Goal: Information Seeking & Learning: Check status

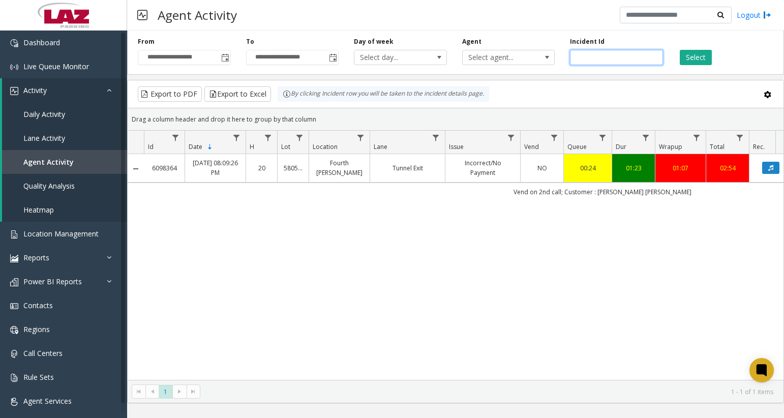
drag, startPoint x: 607, startPoint y: 55, endPoint x: 574, endPoint y: 58, distance: 33.2
click at [575, 58] on input "*******" at bounding box center [616, 57] width 93 height 15
paste input "number"
click at [689, 54] on button "Select" at bounding box center [696, 57] width 32 height 15
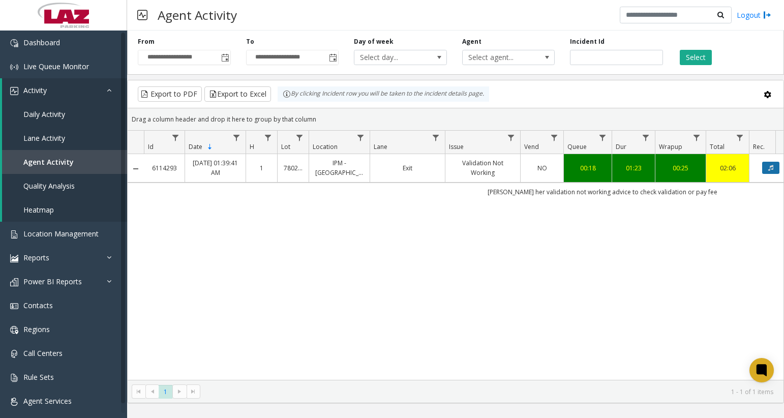
click at [767, 166] on button "Data table" at bounding box center [771, 168] width 17 height 12
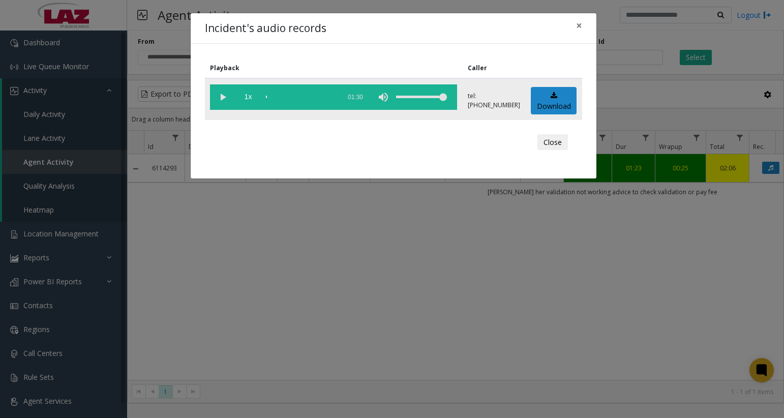
click at [225, 98] on vg-play-pause at bounding box center [222, 96] width 25 height 25
click at [650, 69] on div "Incident's audio records × Playback Caller 1x 01:30 tel:[PHONE_NUMBER] Download…" at bounding box center [392, 209] width 784 height 418
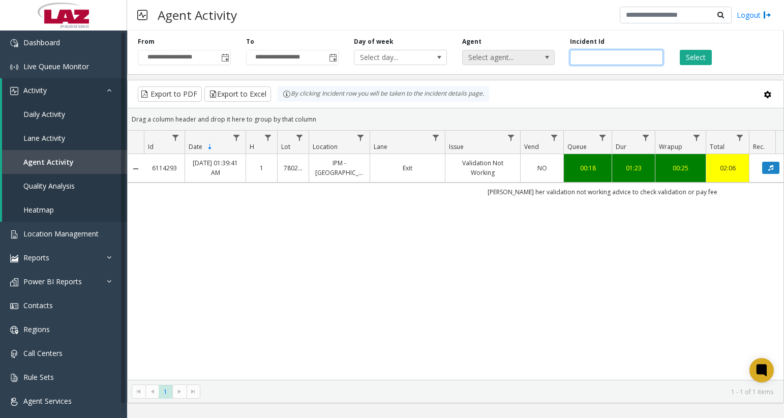
drag, startPoint x: 618, startPoint y: 57, endPoint x: 535, endPoint y: 56, distance: 83.4
click at [540, 56] on div "**********" at bounding box center [455, 50] width 657 height 48
paste input "number"
click at [698, 61] on button "Select" at bounding box center [696, 57] width 32 height 15
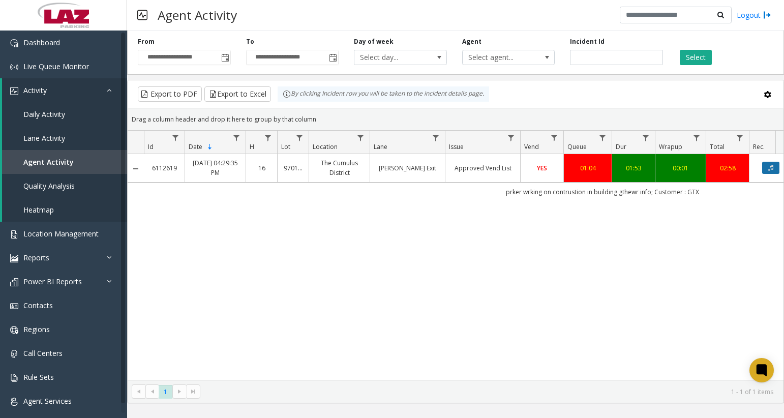
click at [773, 166] on icon "Data table" at bounding box center [771, 168] width 5 height 6
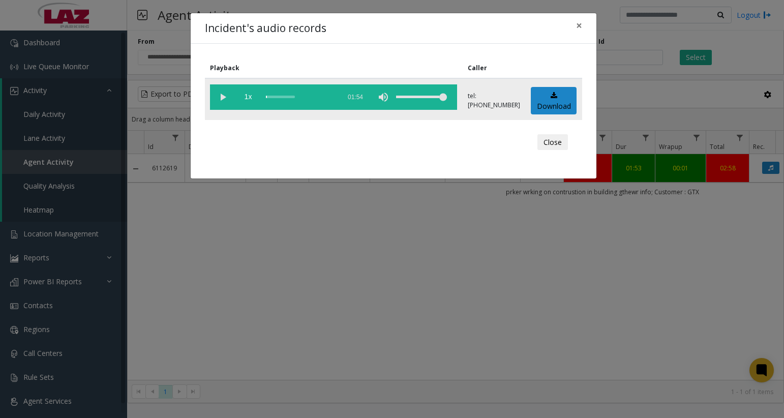
click at [224, 97] on vg-play-pause at bounding box center [222, 96] width 25 height 25
click at [279, 96] on div "scrub bar" at bounding box center [300, 96] width 69 height 25
click at [274, 98] on div "scrub bar" at bounding box center [300, 96] width 69 height 25
click at [270, 98] on div "scrub bar" at bounding box center [300, 96] width 69 height 25
click at [566, 145] on button "Close" at bounding box center [553, 142] width 31 height 16
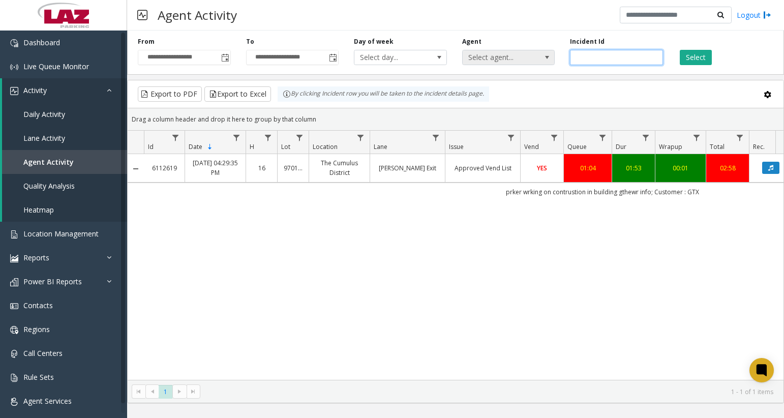
drag, startPoint x: 608, startPoint y: 61, endPoint x: 553, endPoint y: 60, distance: 54.9
click at [553, 60] on div "**********" at bounding box center [455, 50] width 657 height 48
paste input "number"
type input "*******"
click at [770, 170] on icon "Data table" at bounding box center [771, 168] width 5 height 6
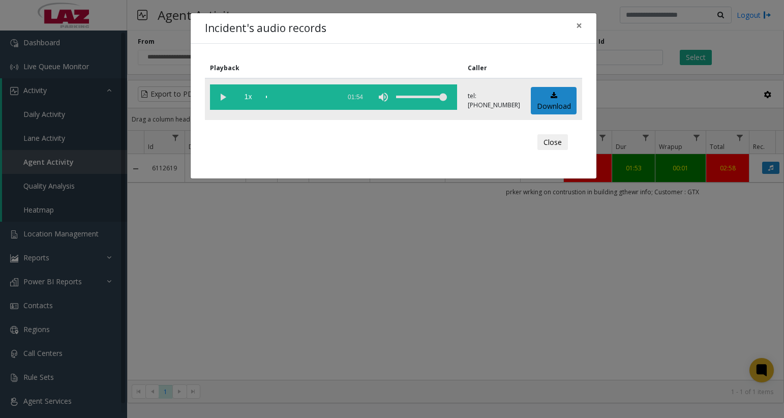
click at [223, 98] on vg-play-pause at bounding box center [222, 96] width 25 height 25
click at [271, 96] on div "scrub bar" at bounding box center [300, 96] width 69 height 25
click at [558, 145] on button "Close" at bounding box center [553, 142] width 31 height 16
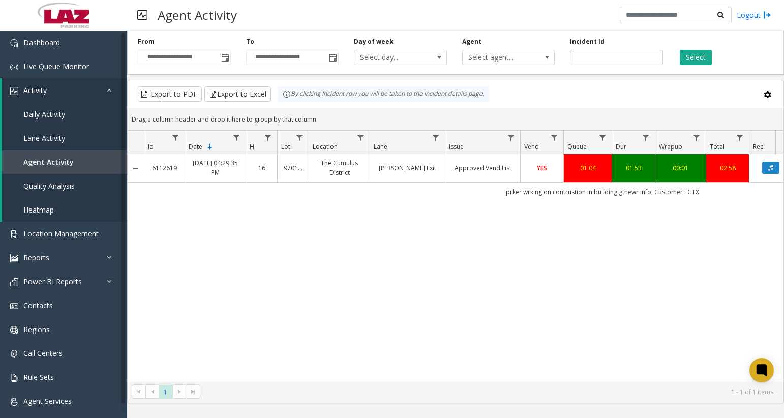
click at [576, 282] on div "6112619 [DATE] 04:29:35 PM 16 970138 [GEOGRAPHIC_DATA][PERSON_NAME] Approved Ve…" at bounding box center [456, 267] width 656 height 226
click at [702, 58] on button "Select" at bounding box center [696, 57] width 32 height 15
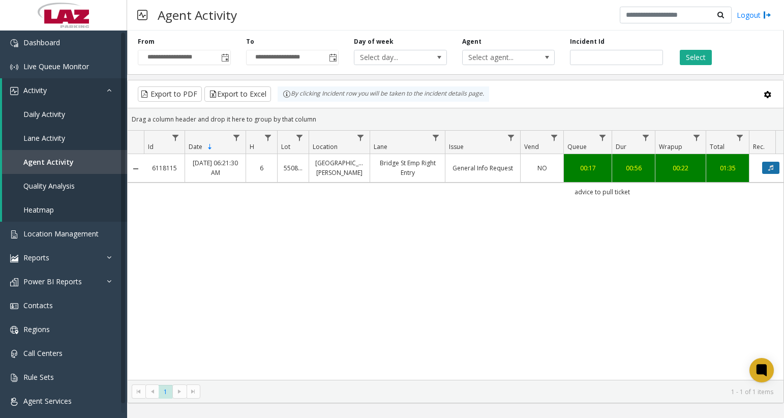
click at [766, 165] on button "Data table" at bounding box center [771, 168] width 17 height 12
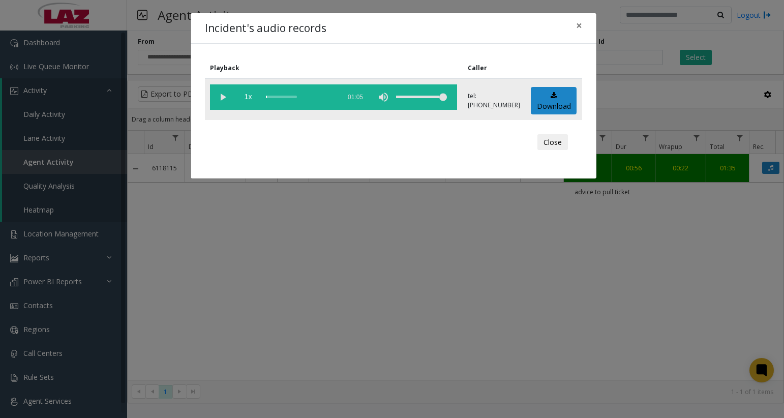
click at [225, 97] on vg-play-pause at bounding box center [222, 96] width 25 height 25
click at [554, 143] on button "Close" at bounding box center [553, 142] width 31 height 16
